Goal: Find specific page/section: Find specific page/section

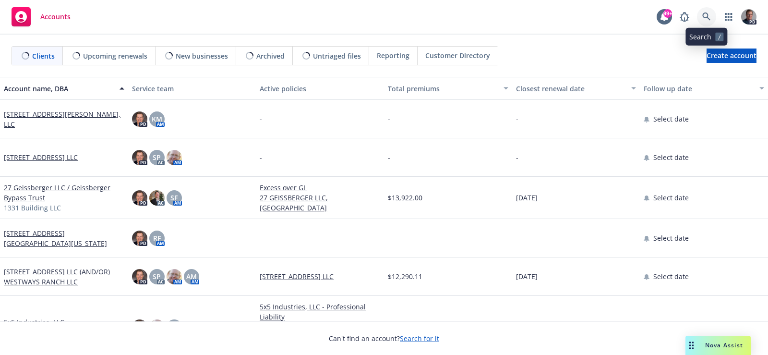
click at [703, 14] on icon at bounding box center [706, 16] width 9 height 9
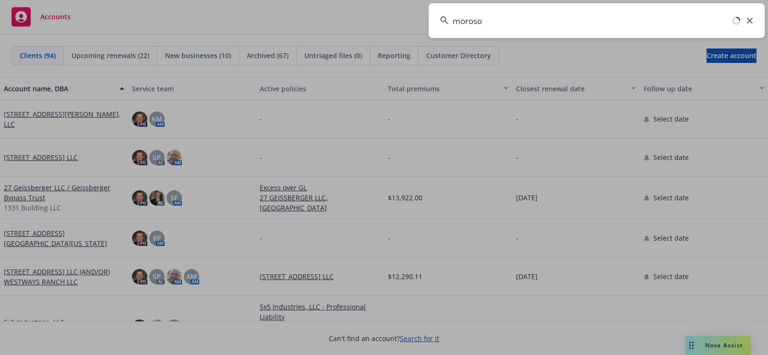
type input "moroso"
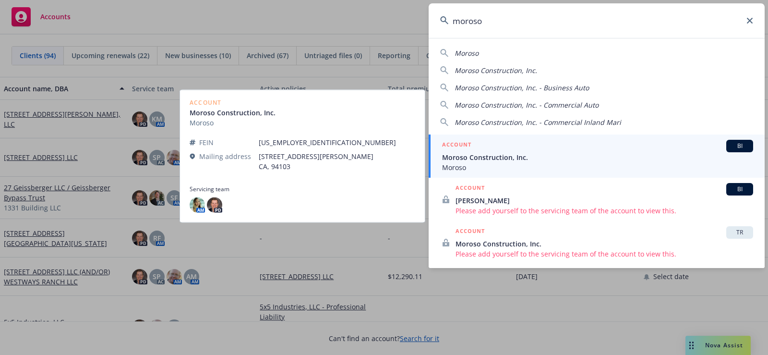
click at [501, 156] on span "Moroso Construction, Inc." at bounding box center [597, 157] width 311 height 10
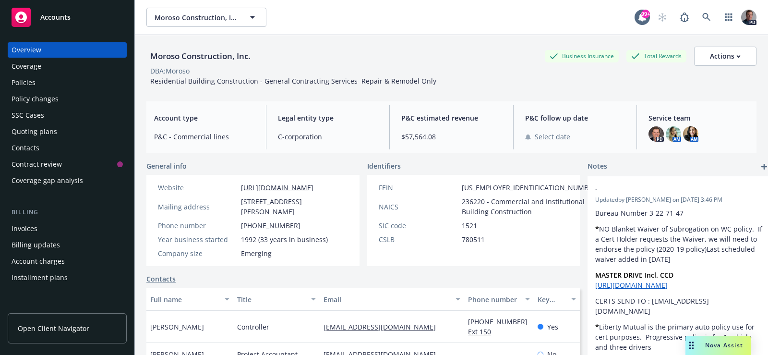
click at [47, 85] on div "Policies" at bounding box center [67, 82] width 111 height 15
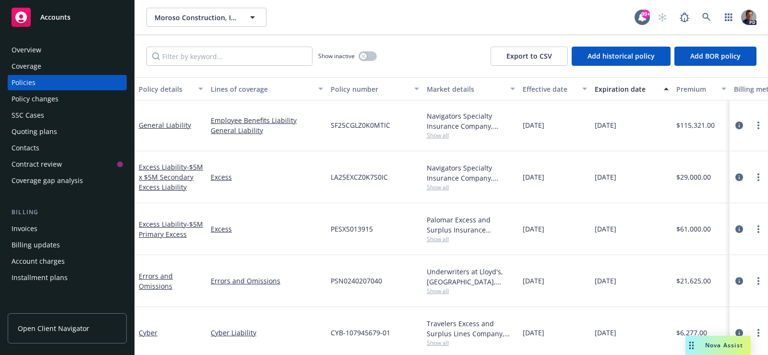
scroll to position [3, 0]
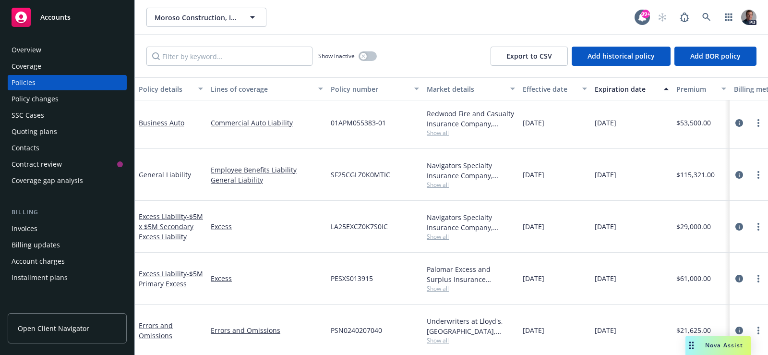
click at [441, 186] on span "Show all" at bounding box center [471, 184] width 88 height 8
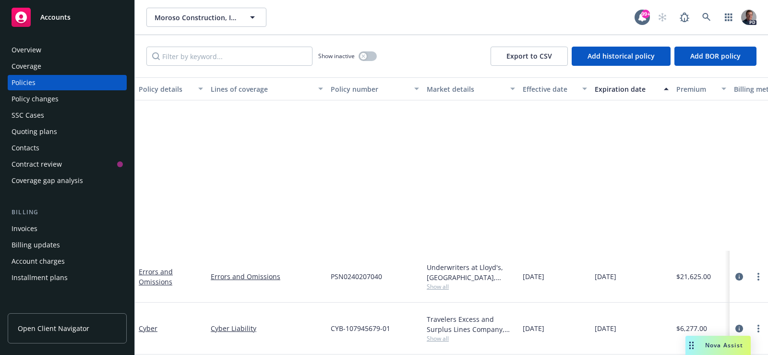
scroll to position [219, 0]
